Goal: Information Seeking & Learning: Learn about a topic

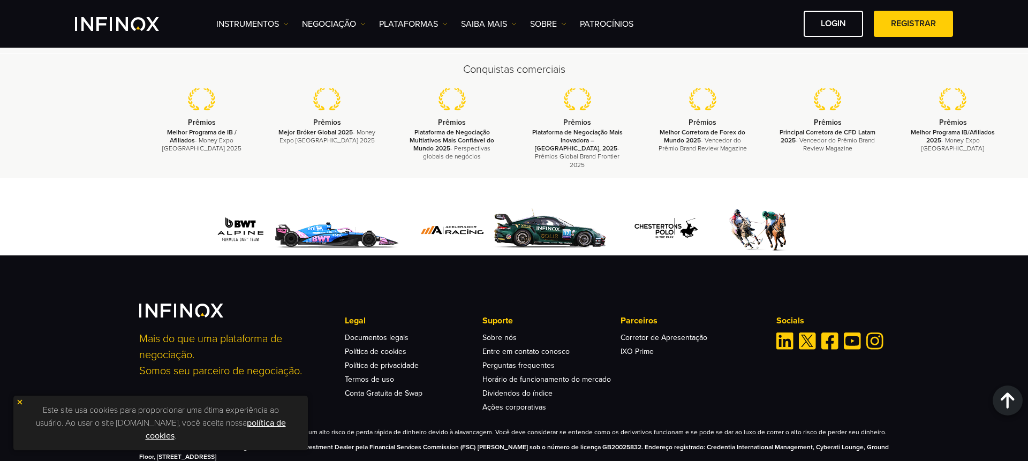
scroll to position [3570, 0]
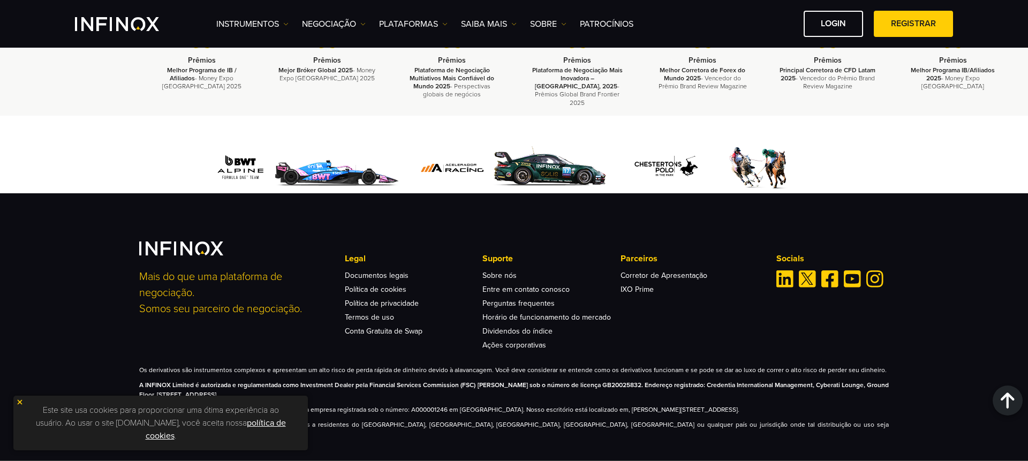
click at [19, 403] on img at bounding box center [19, 401] width 7 height 7
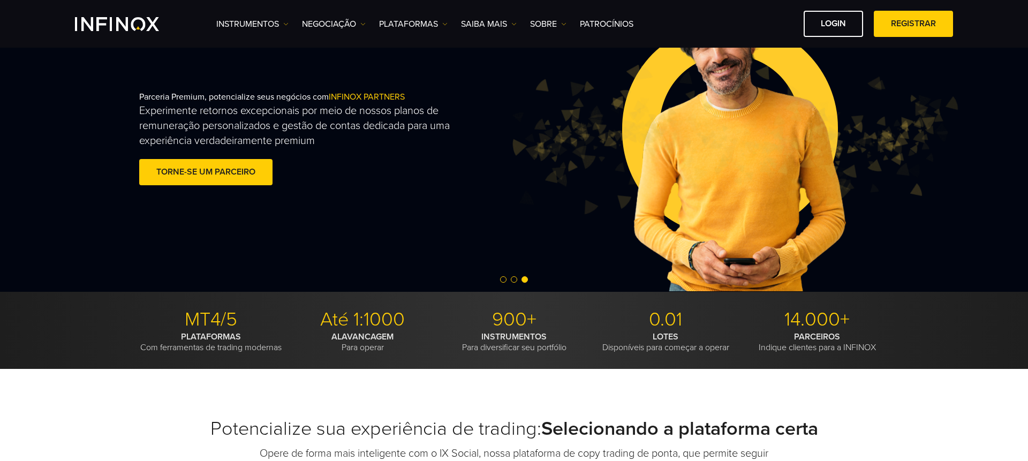
scroll to position [0, 0]
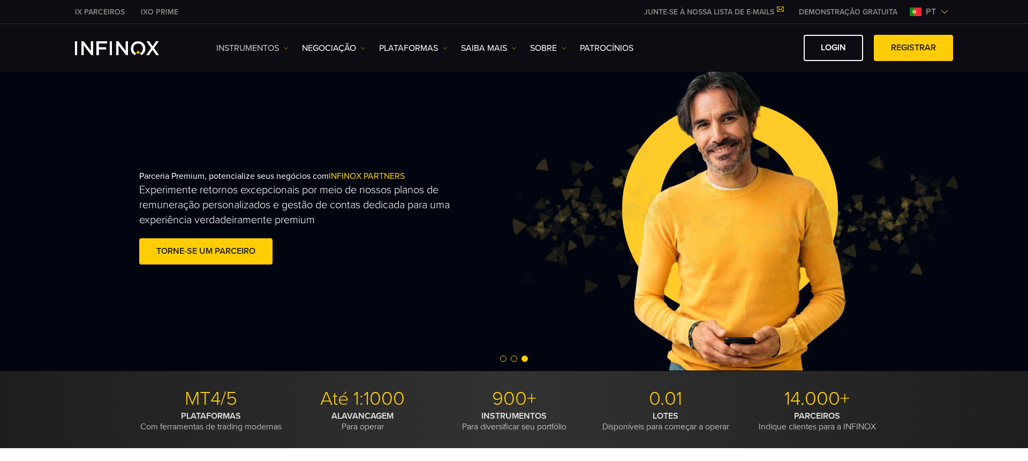
click at [275, 51] on link "Instrumentos" at bounding box center [252, 48] width 72 height 13
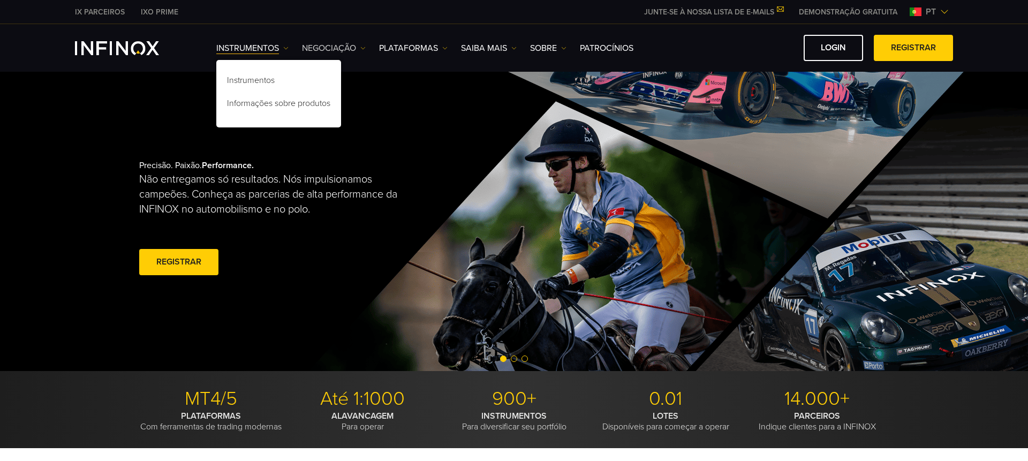
click at [348, 44] on link "NEGOCIAÇÃO" at bounding box center [334, 48] width 64 height 13
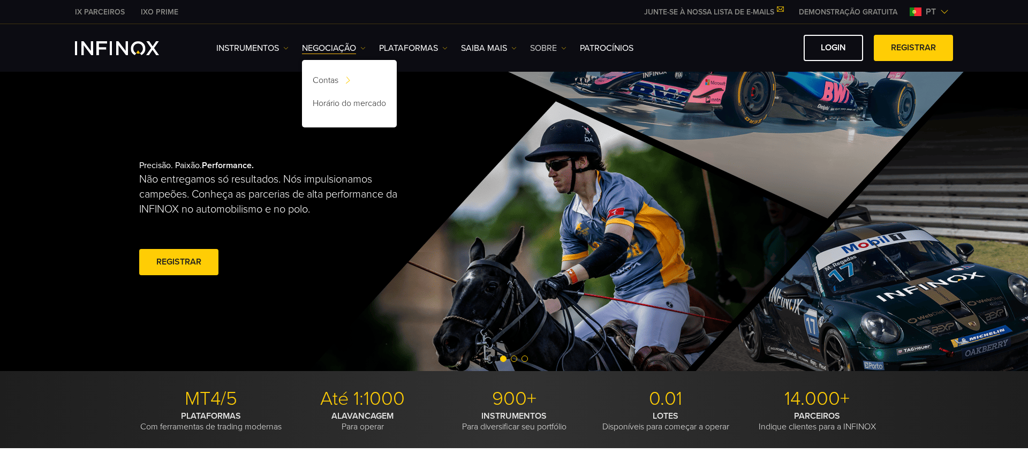
click at [556, 47] on link "SOBRE" at bounding box center [548, 48] width 36 height 13
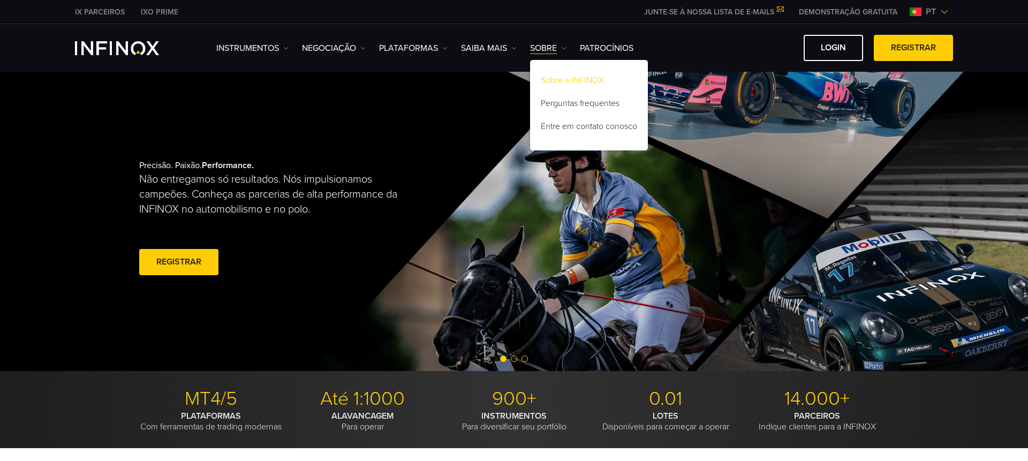
click at [588, 77] on link "Sobre a INFINOX" at bounding box center [589, 82] width 118 height 23
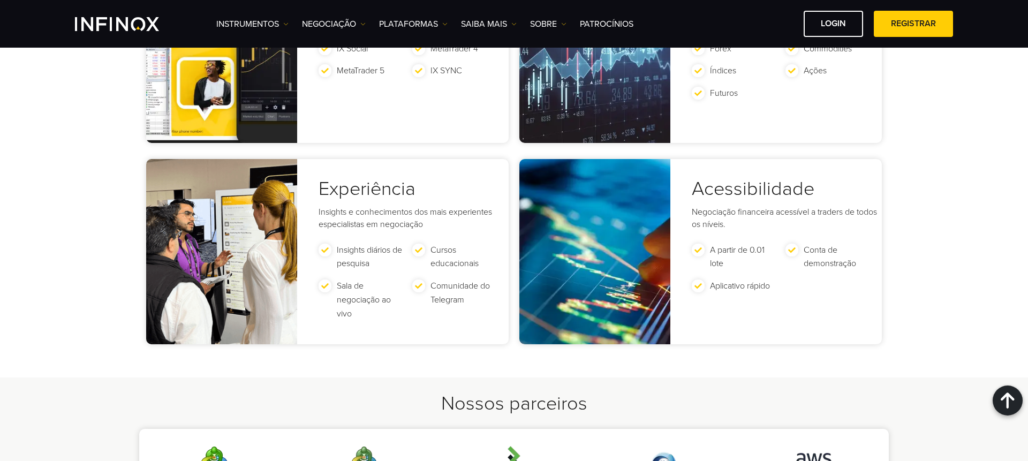
scroll to position [2140, 0]
